Goal: Task Accomplishment & Management: Use online tool/utility

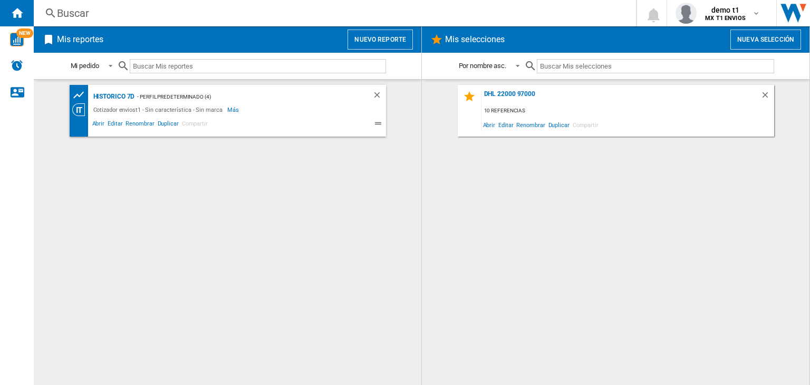
click at [372, 37] on button "Nuevo reporte" at bounding box center [380, 40] width 65 height 20
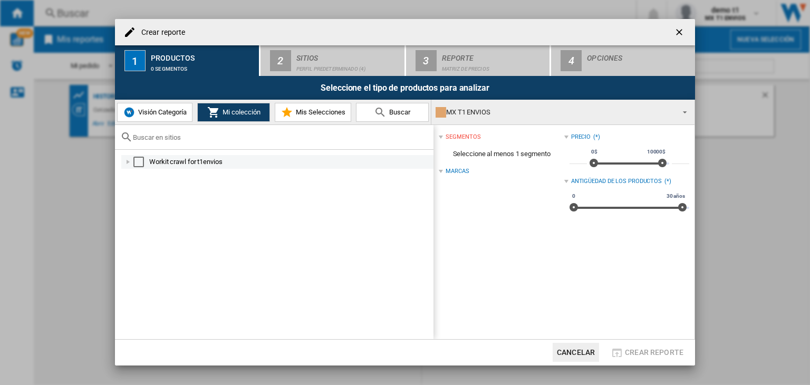
click at [137, 160] on div "Select" at bounding box center [138, 162] width 11 height 11
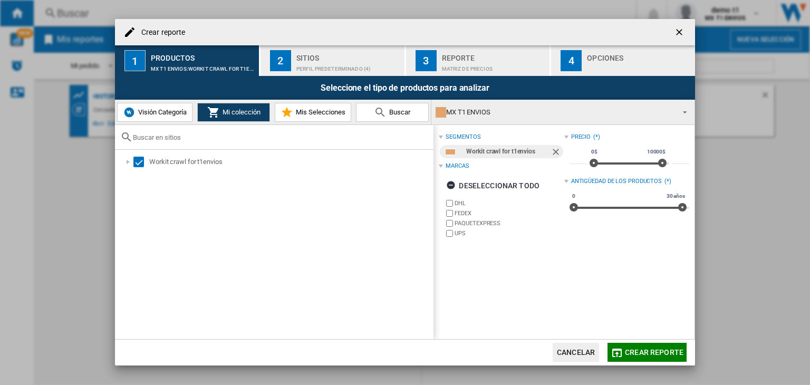
click at [638, 351] on span "Crear reporte" at bounding box center [654, 352] width 59 height 8
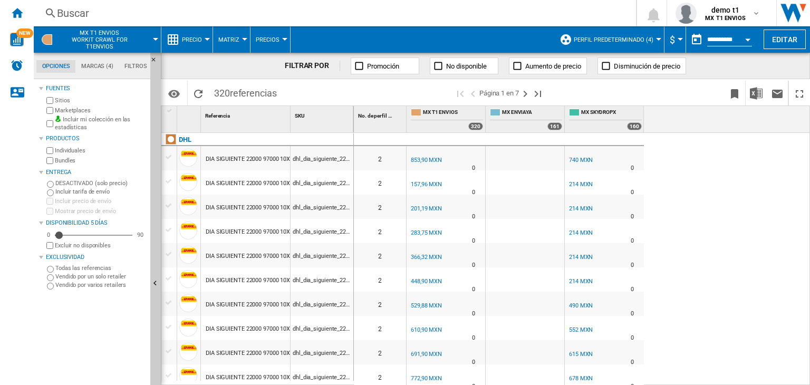
click at [193, 36] on span "Precio" at bounding box center [192, 39] width 20 height 7
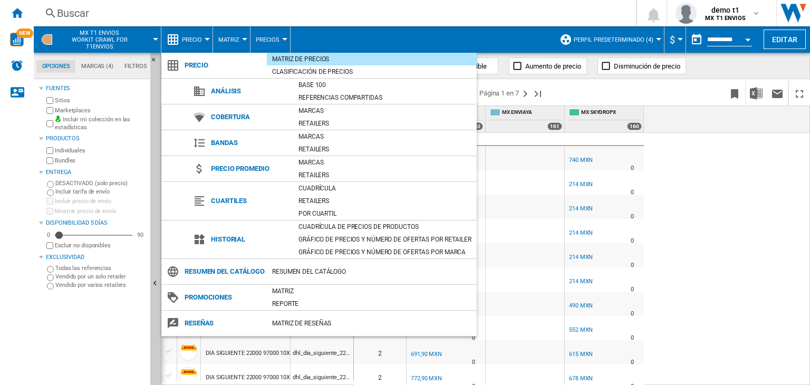
click at [268, 34] on md-backdrop at bounding box center [405, 192] width 810 height 385
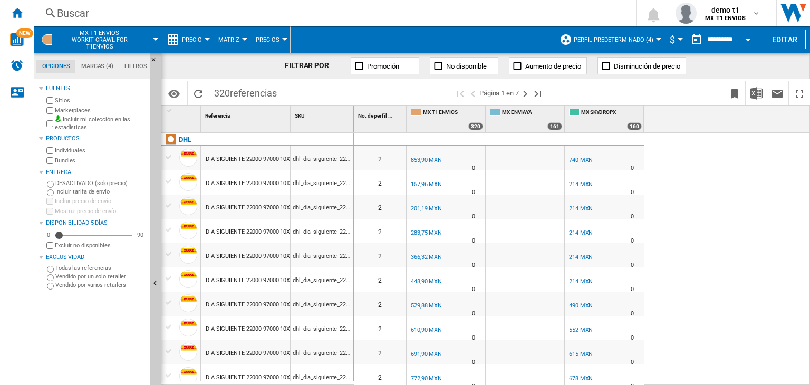
click at [268, 34] on button "Precios" at bounding box center [270, 39] width 29 height 26
click at [234, 30] on md-backdrop at bounding box center [405, 192] width 810 height 385
click at [229, 31] on button "Matriz" at bounding box center [231, 39] width 26 height 26
click at [173, 47] on md-backdrop at bounding box center [405, 192] width 810 height 385
click at [182, 40] on span "Precio" at bounding box center [192, 39] width 20 height 7
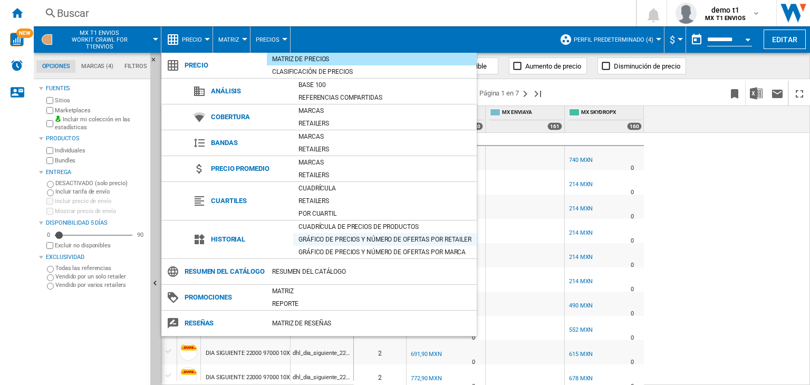
click at [335, 240] on div "Gráfico de precios y número de ofertas por retailer" at bounding box center [385, 239] width 184 height 11
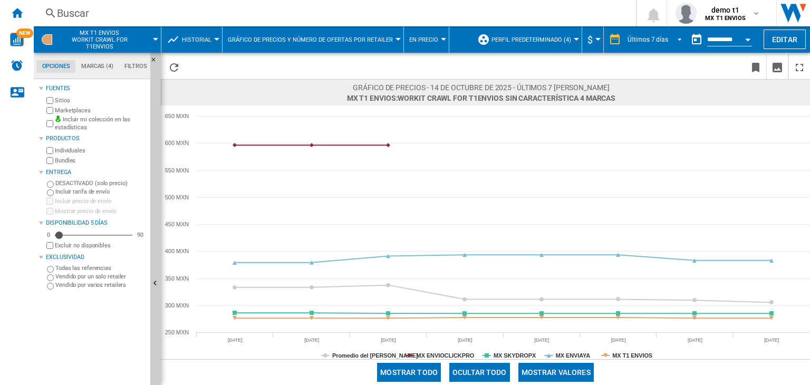
click at [669, 43] on md-select-value "Últimos 7 días" at bounding box center [657, 40] width 60 height 16
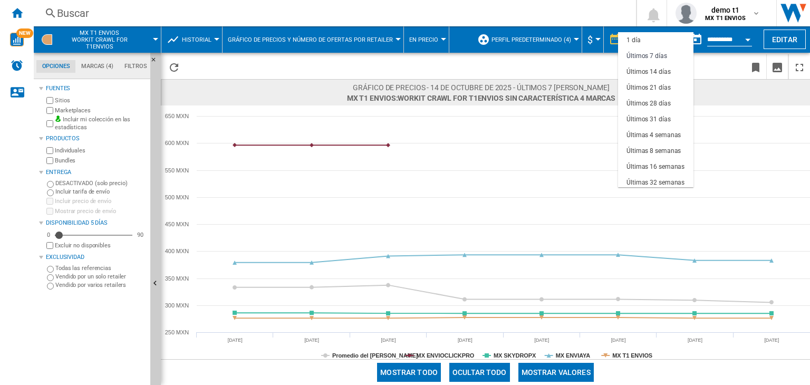
scroll to position [15, 0]
click at [663, 98] on md-option "Últimos 31 días" at bounding box center [655, 104] width 75 height 16
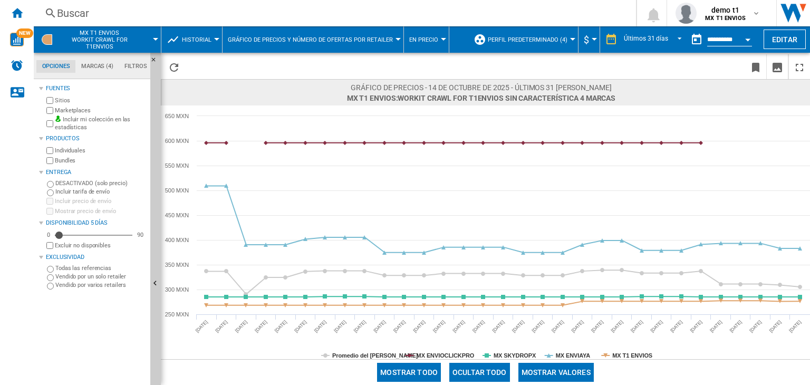
click at [421, 36] on span "En precio" at bounding box center [423, 39] width 29 height 7
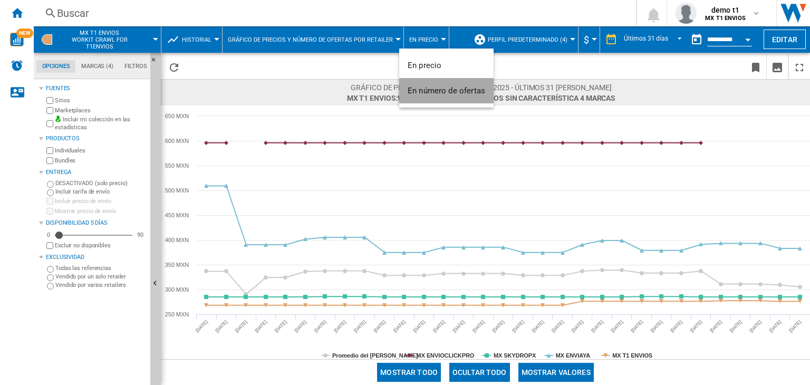
click at [419, 83] on button "En número de ofertas" at bounding box center [446, 90] width 94 height 25
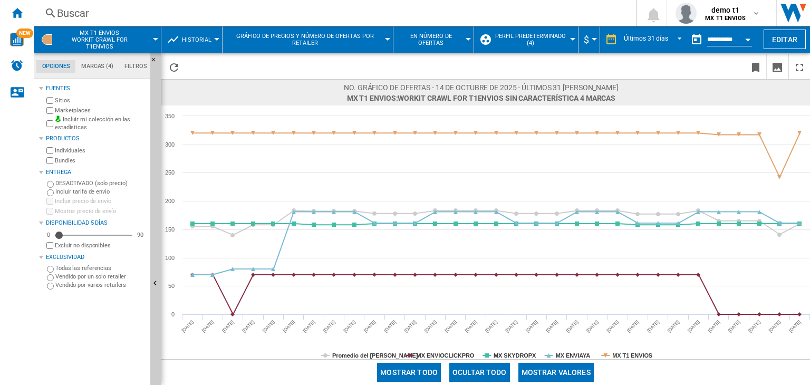
click at [350, 39] on span "Gráfico de precios y número de ofertas por retailer" at bounding box center [305, 40] width 155 height 14
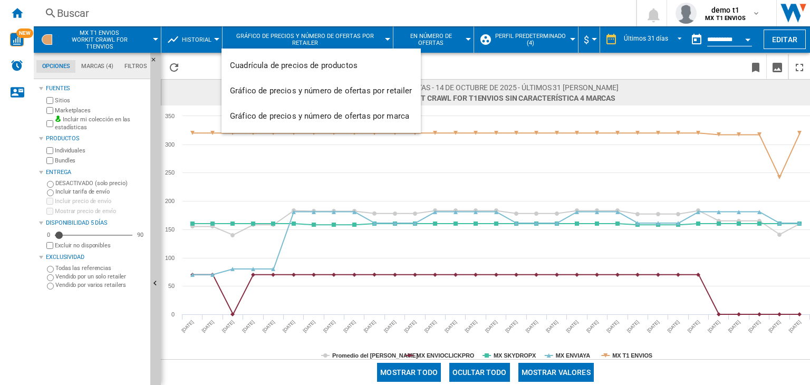
click at [350, 39] on md-backdrop at bounding box center [405, 192] width 810 height 385
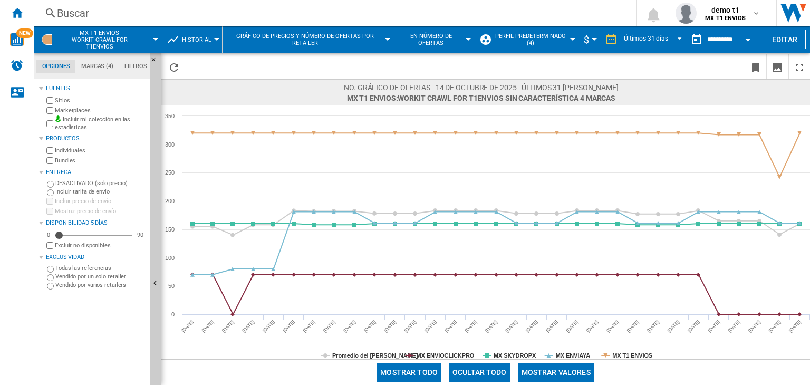
click at [282, 39] on span "Gráfico de precios y número de ofertas por retailer" at bounding box center [305, 40] width 155 height 14
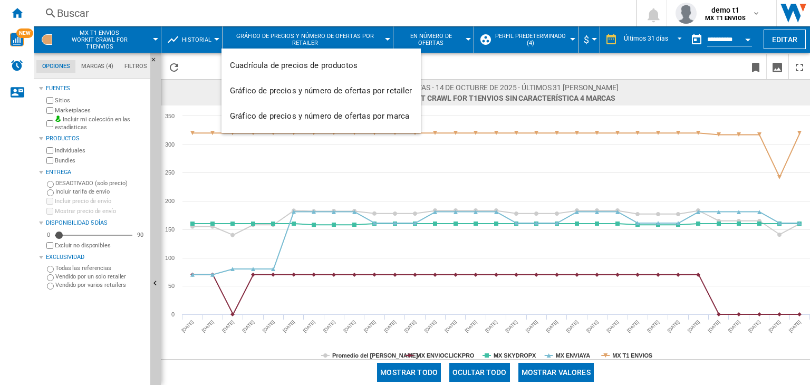
click at [454, 71] on md-backdrop at bounding box center [405, 192] width 810 height 385
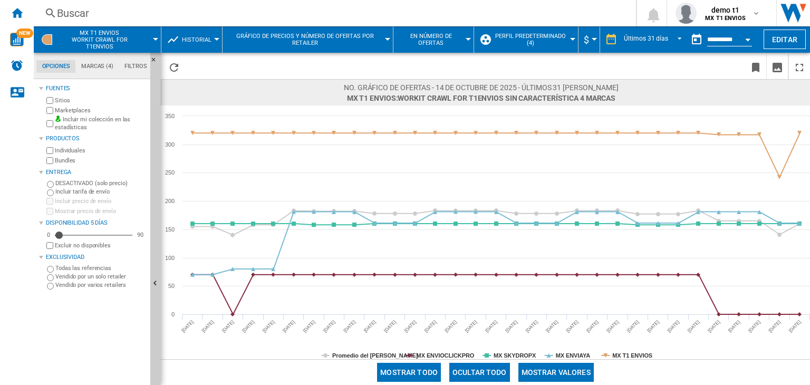
click at [660, 95] on span at bounding box center [685, 92] width 132 height 21
click at [709, 92] on span at bounding box center [685, 92] width 132 height 21
